Goal: Task Accomplishment & Management: Complete application form

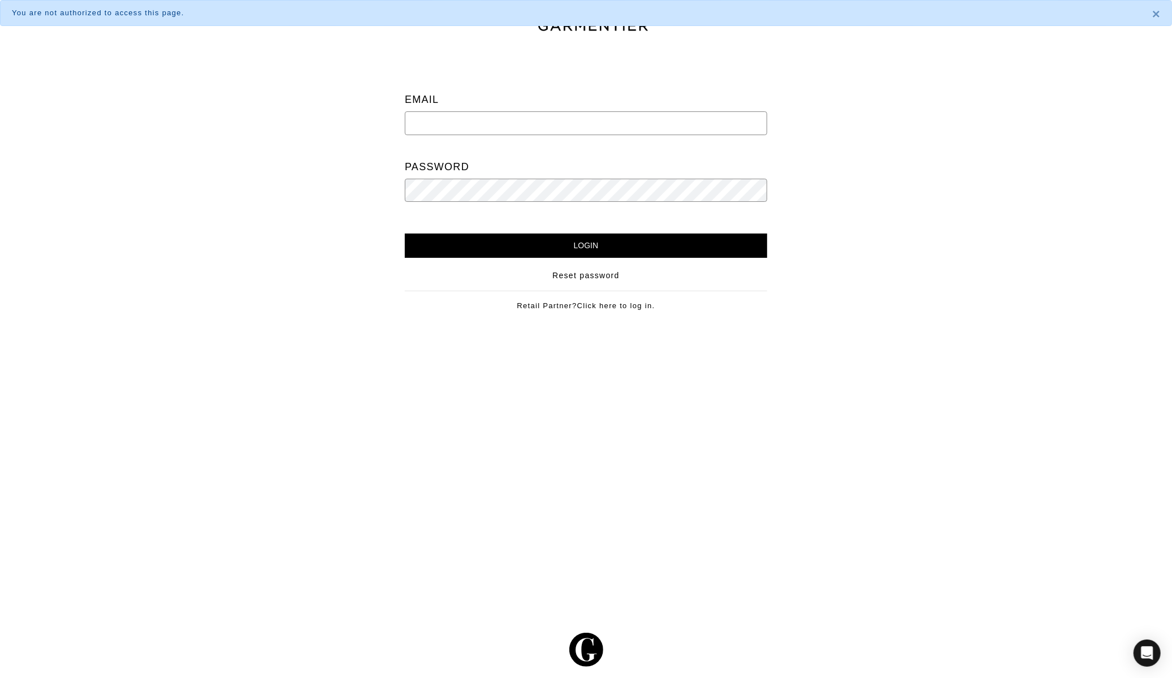
type input "jaclyn@jaclynbeattie.com"
click at [605, 242] on input "Login" at bounding box center [586, 245] width 362 height 24
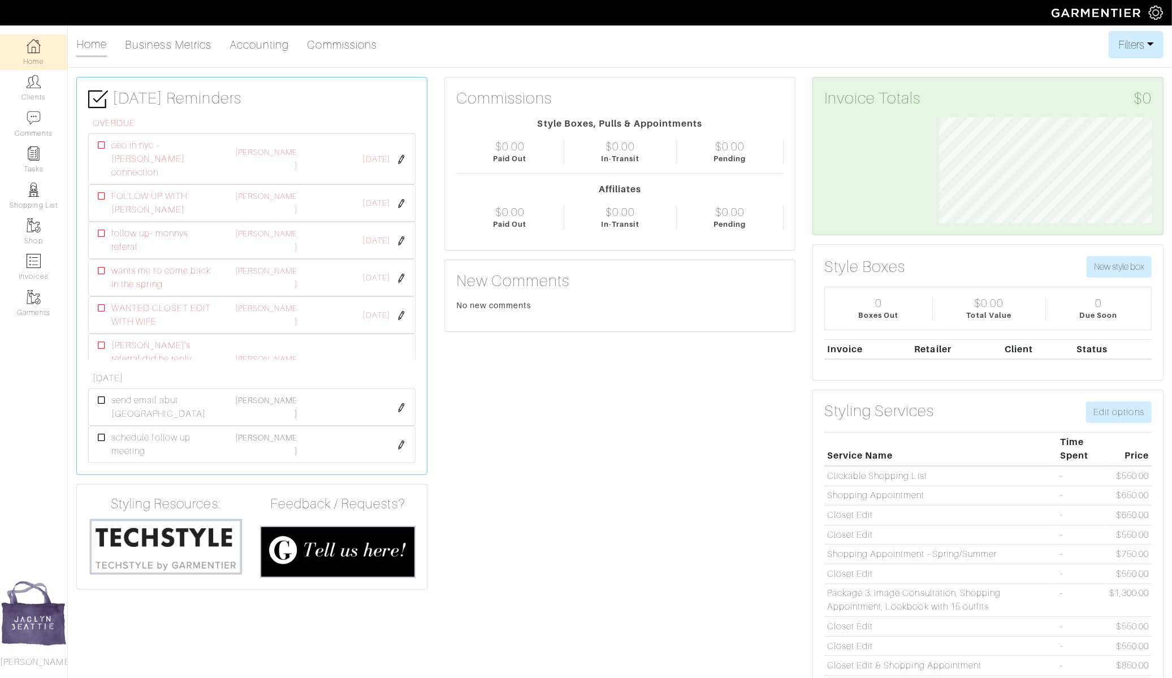
scroll to position [106, 229]
click at [28, 94] on link "Clients" at bounding box center [33, 88] width 67 height 36
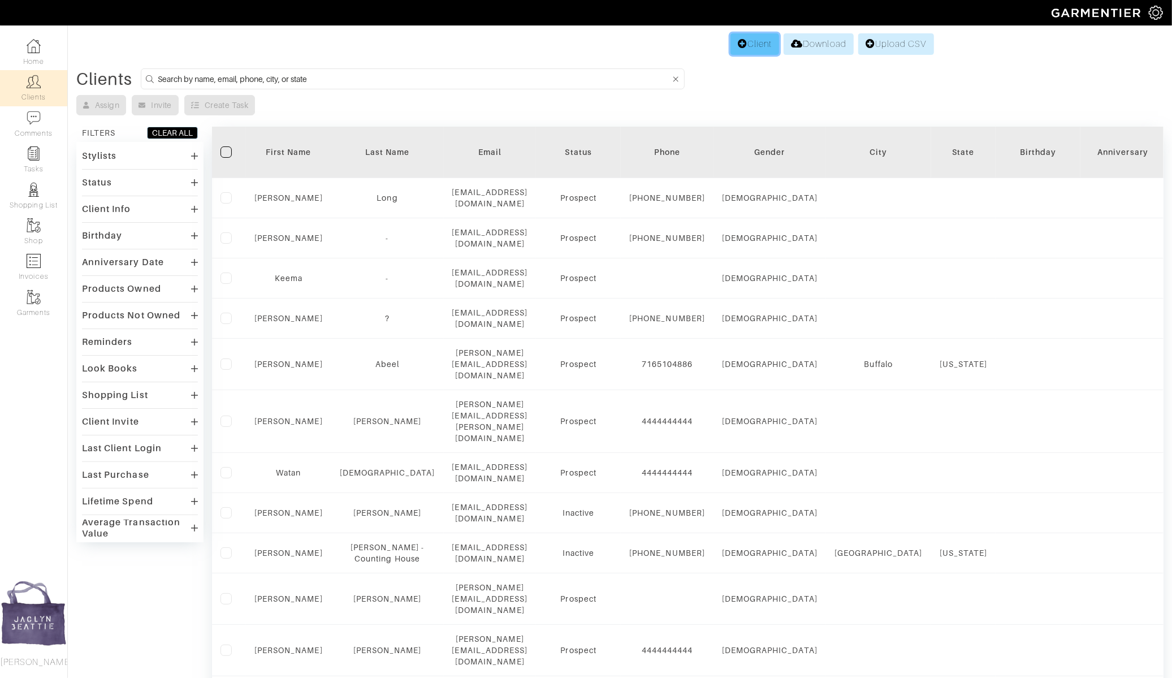
click at [755, 49] on link "Client" at bounding box center [754, 43] width 49 height 21
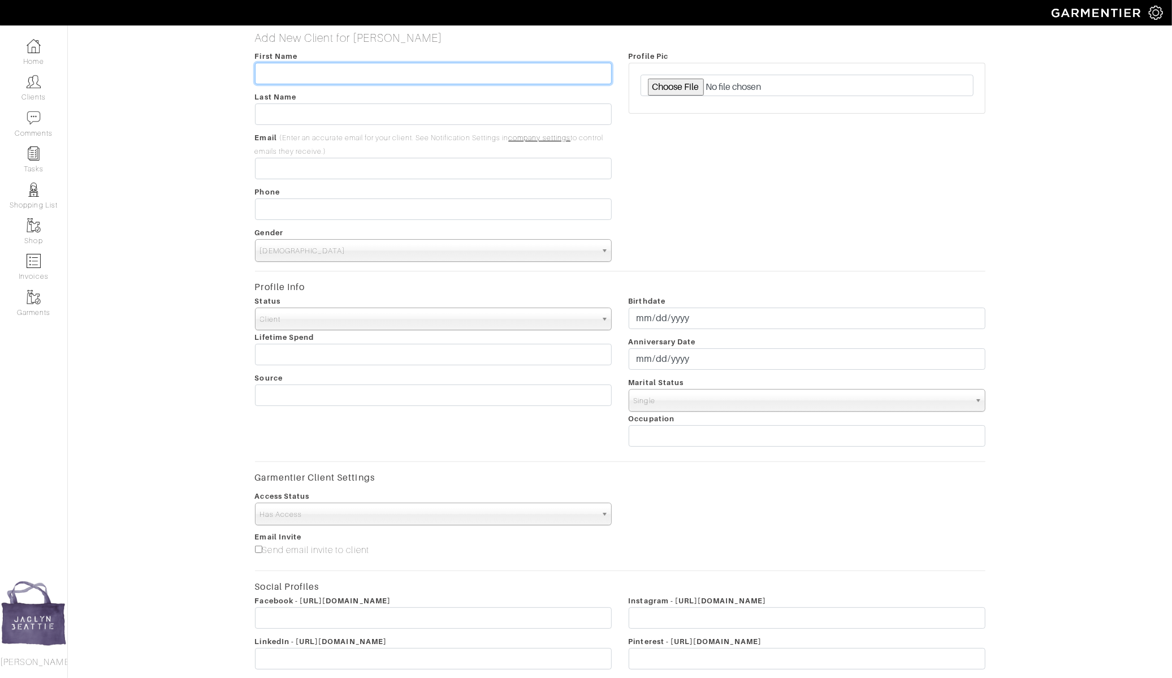
click at [279, 76] on input "text" at bounding box center [433, 73] width 357 height 21
type input "Sarah"
drag, startPoint x: 244, startPoint y: 118, endPoint x: 208, endPoint y: 118, distance: 36.2
click at [207, 118] on div "Add New Client for Jaclyn Beattie First Name Sarah Last Name M Email (Enter an …" at bounding box center [619, 400] width 1121 height 738
paste input "Bourdon"
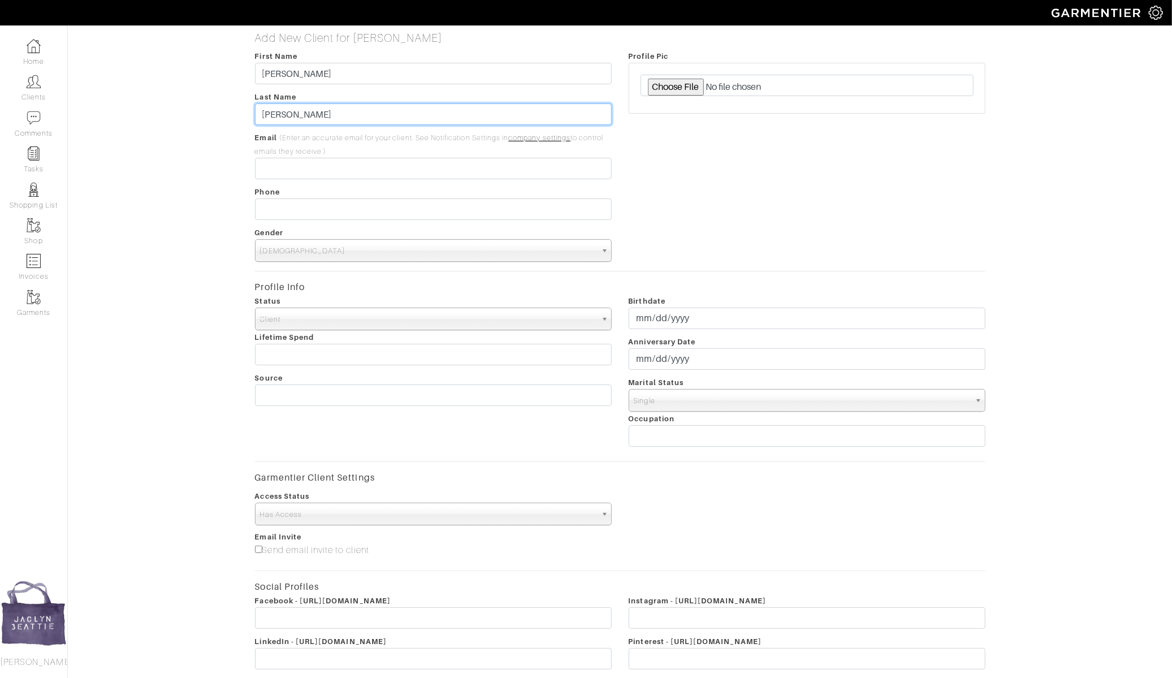
type input "Bourdon"
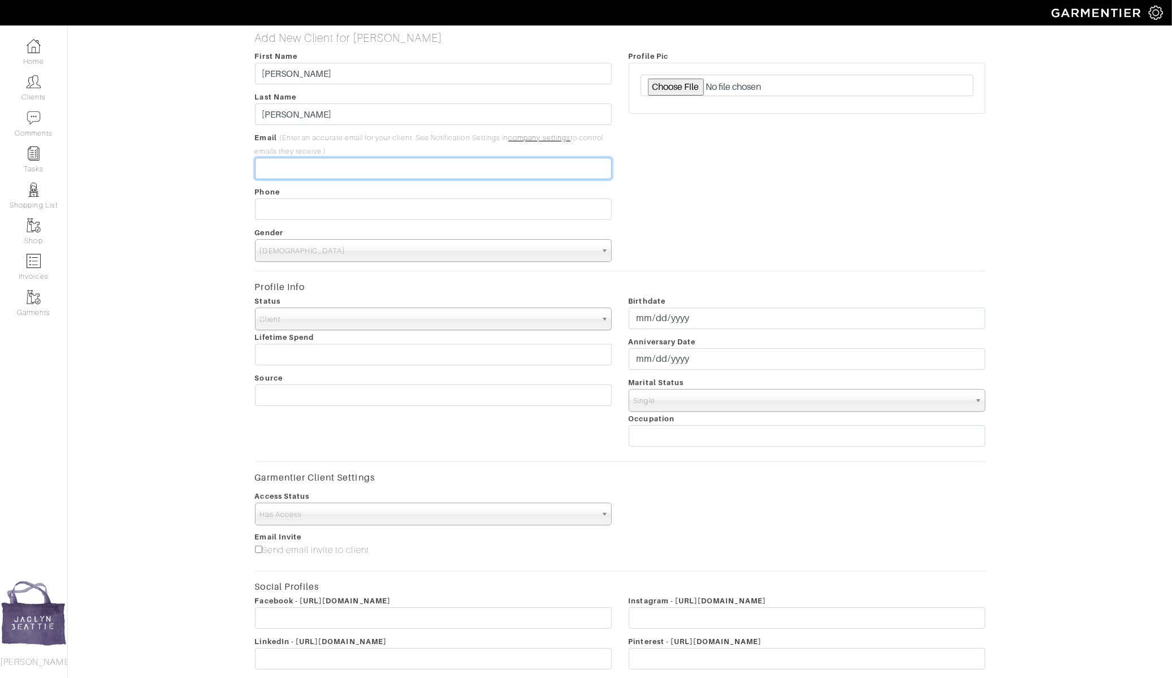
click at [267, 176] on input "email" at bounding box center [433, 168] width 357 height 21
paste input "[PERSON_NAME][EMAIL_ADDRESS][PERSON_NAME][DOMAIN_NAME]"
type input "[PERSON_NAME][EMAIL_ADDRESS][PERSON_NAME][DOMAIN_NAME]"
click at [276, 261] on span "Male" at bounding box center [428, 251] width 336 height 23
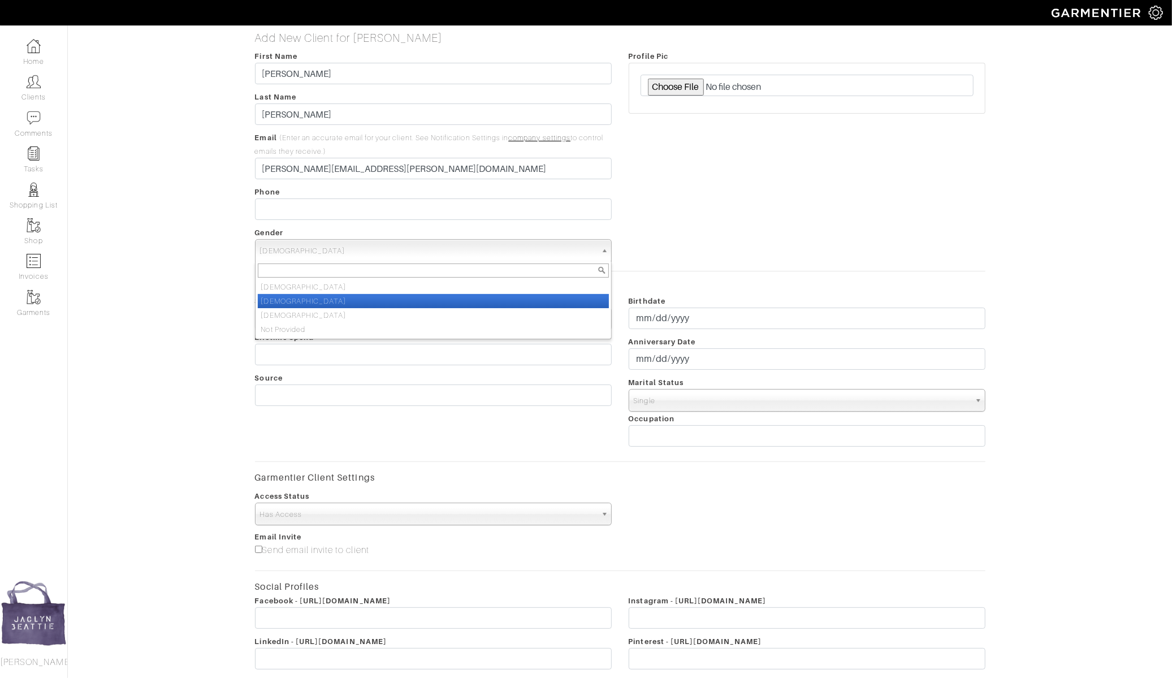
click at [276, 296] on li "Female" at bounding box center [433, 301] width 351 height 14
select select "Female"
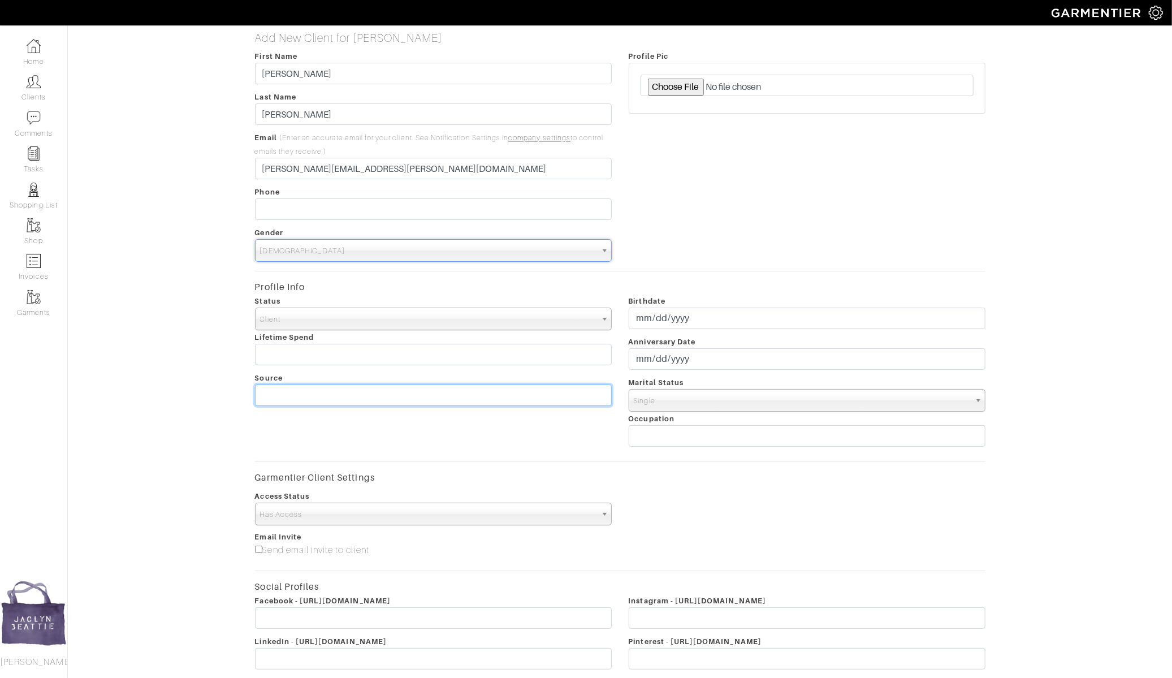
click at [287, 390] on input "text" at bounding box center [433, 394] width 357 height 21
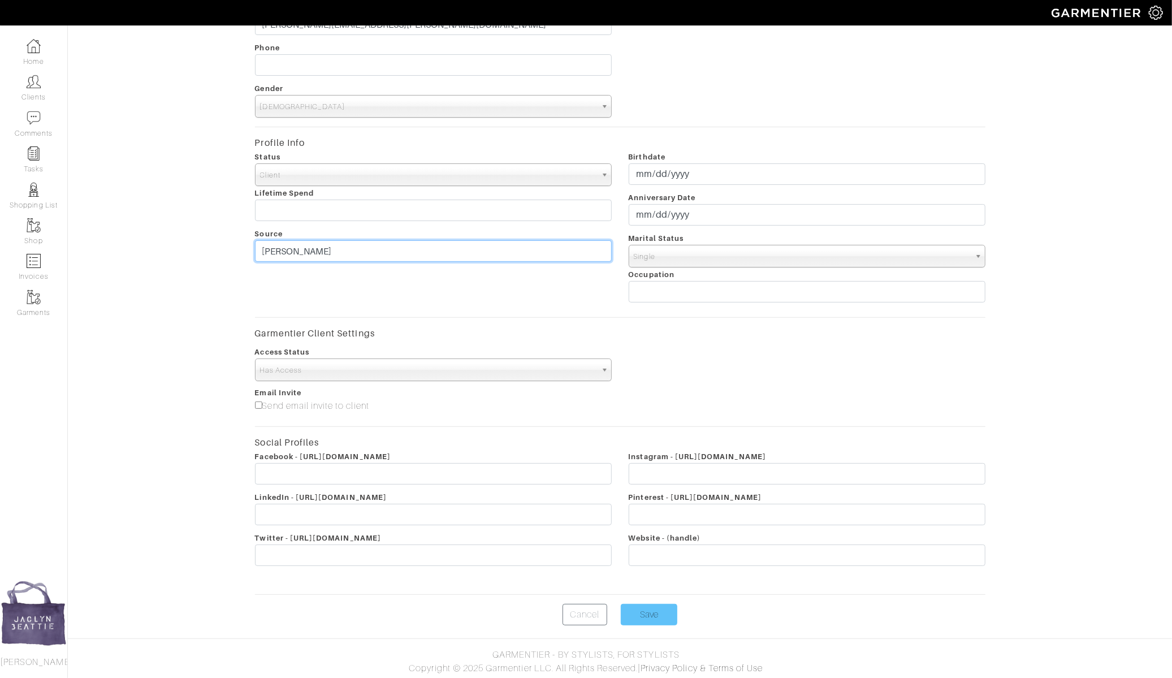
type input "Morrie - Josh Markowitz"
click at [652, 606] on input "Save" at bounding box center [649, 614] width 57 height 21
